Goal: Task Accomplishment & Management: Complete application form

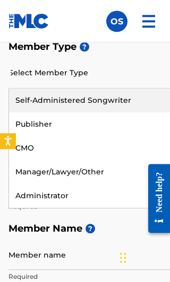
scroll to position [277, 0]
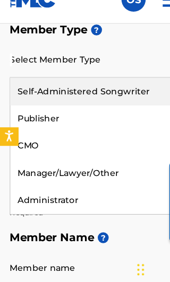
click at [104, 90] on div "Self-Administered Songwriter" at bounding box center [98, 102] width 178 height 24
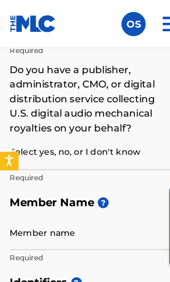
scroll to position [329, 0]
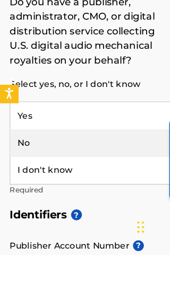
click at [75, 172] on div "No" at bounding box center [98, 184] width 178 height 24
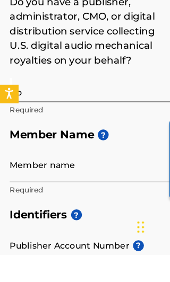
scroll to position [353, 0]
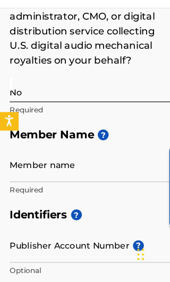
click at [90, 164] on input "Member name" at bounding box center [97, 179] width 179 height 30
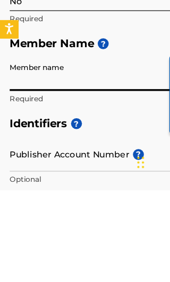
type input "Oshiorenua Sule"
type input "G2 ihumudumu"
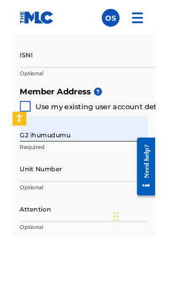
scroll to position [627, 0]
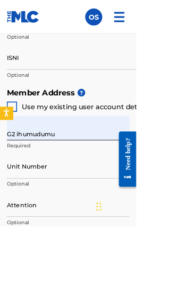
click at [21, 127] on div at bounding box center [14, 133] width 13 height 13
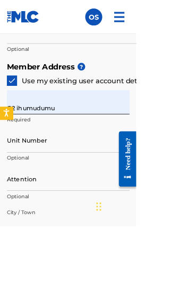
scroll to position [664, 0]
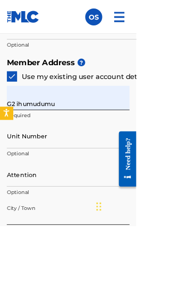
click at [50, 202] on input "Attention" at bounding box center [84, 217] width 153 height 30
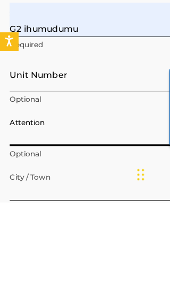
click at [140, 187] on p "Optional" at bounding box center [84, 192] width 153 height 10
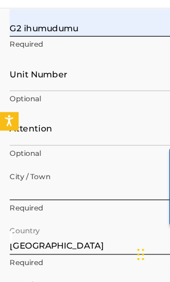
click at [105, 212] on p "Required" at bounding box center [84, 217] width 153 height 10
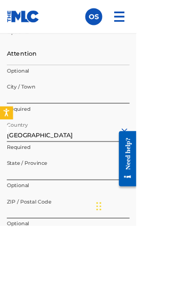
scroll to position [815, 0]
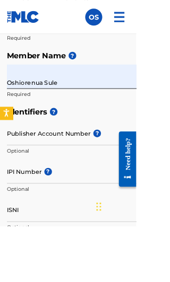
scroll to position [437, 0]
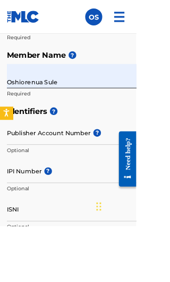
click at [104, 152] on input "Publisher Account Number ?" at bounding box center [97, 166] width 179 height 30
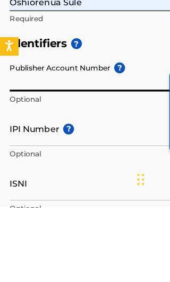
scroll to position [503, 0]
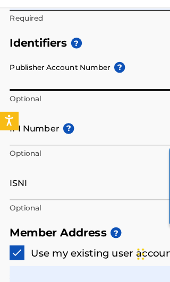
click at [116, 62] on h5 "Identifiers ?" at bounding box center [84, 73] width 153 height 23
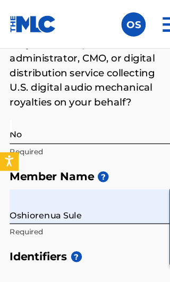
scroll to position [350, 0]
